Goal: Find specific page/section: Find specific page/section

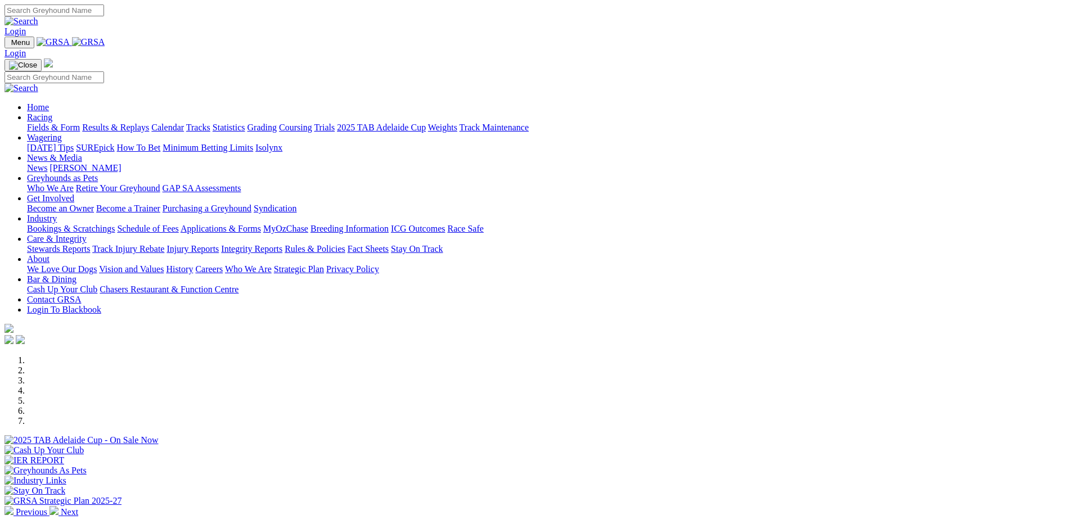
scroll to position [225, 0]
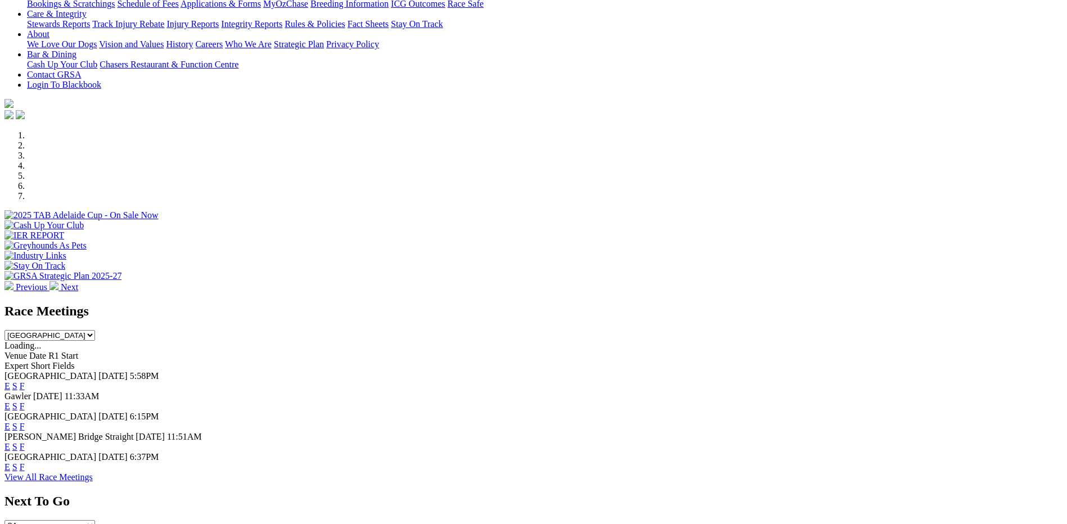
click at [25, 462] on link "F" at bounding box center [22, 467] width 5 height 10
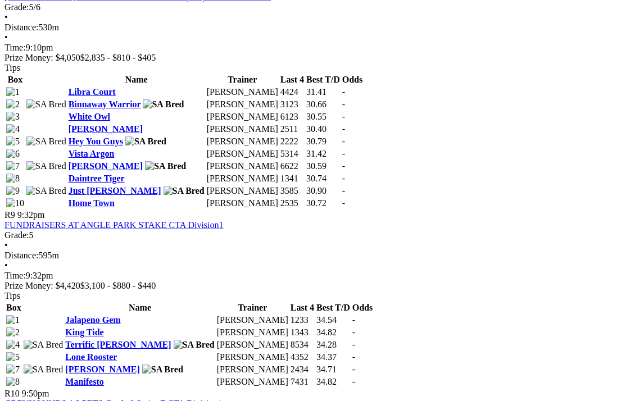
scroll to position [1968, 0]
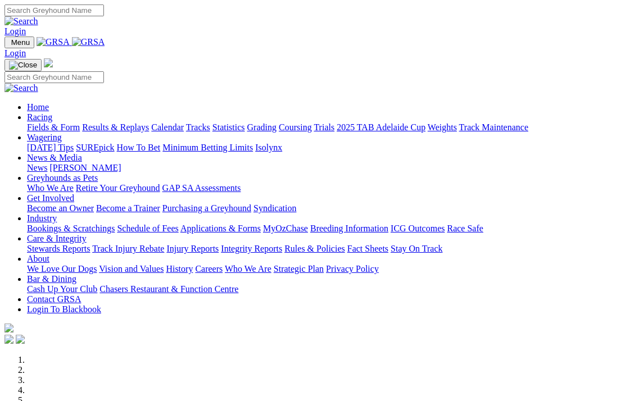
scroll to position [262, 0]
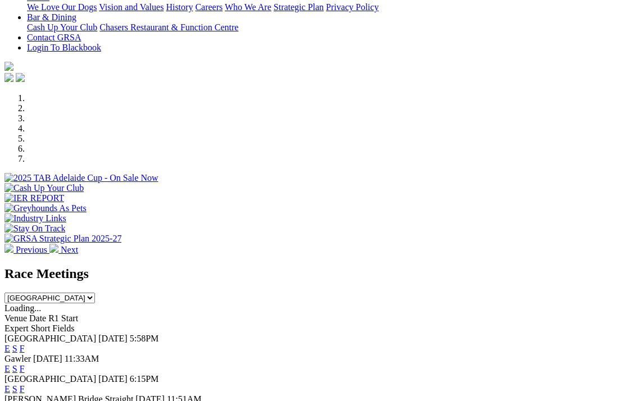
click at [25, 364] on link "F" at bounding box center [22, 369] width 5 height 10
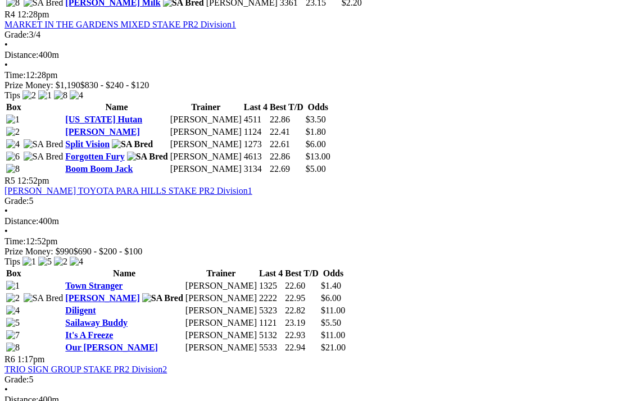
scroll to position [1068, 0]
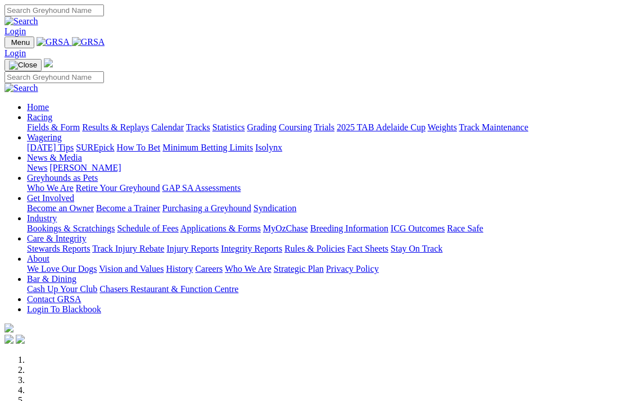
scroll to position [374, 0]
